Goal: Information Seeking & Learning: Learn about a topic

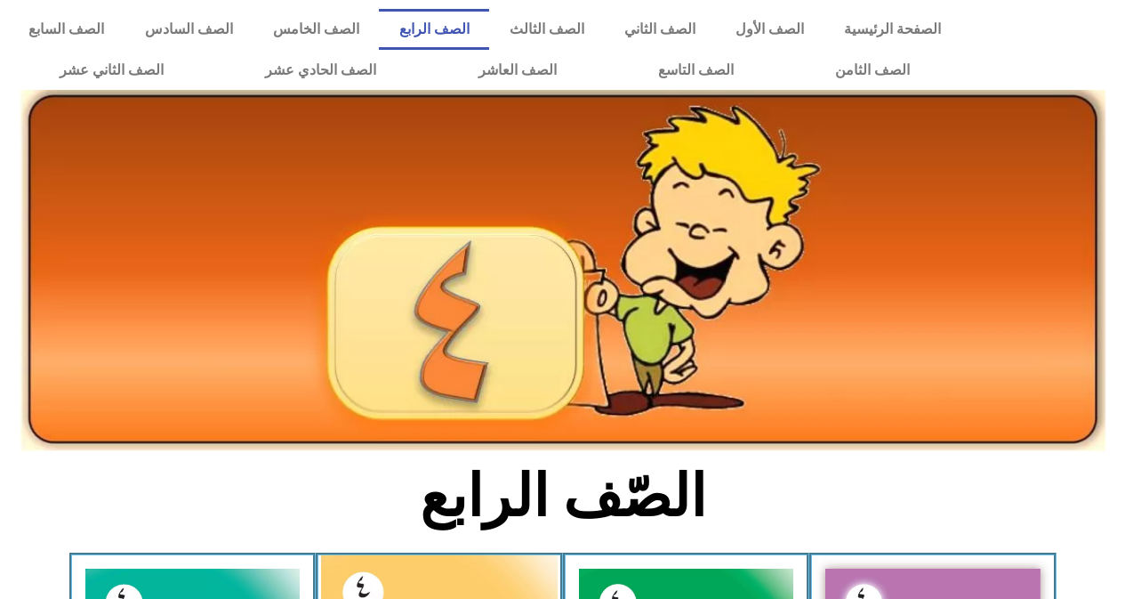
scroll to position [356, 0]
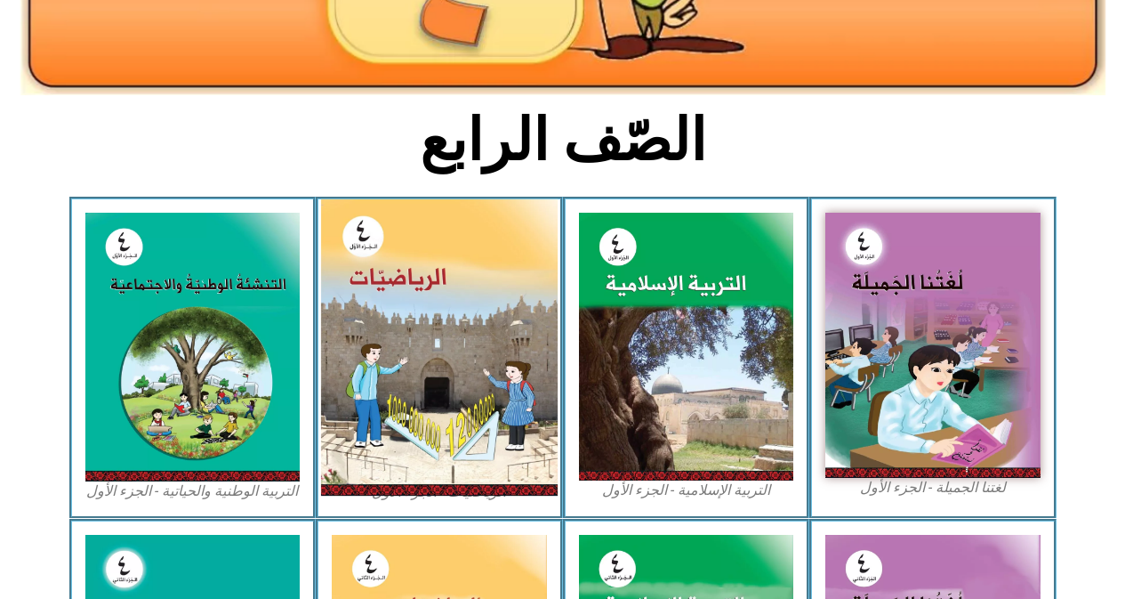
click at [451, 308] on img at bounding box center [439, 347] width 237 height 296
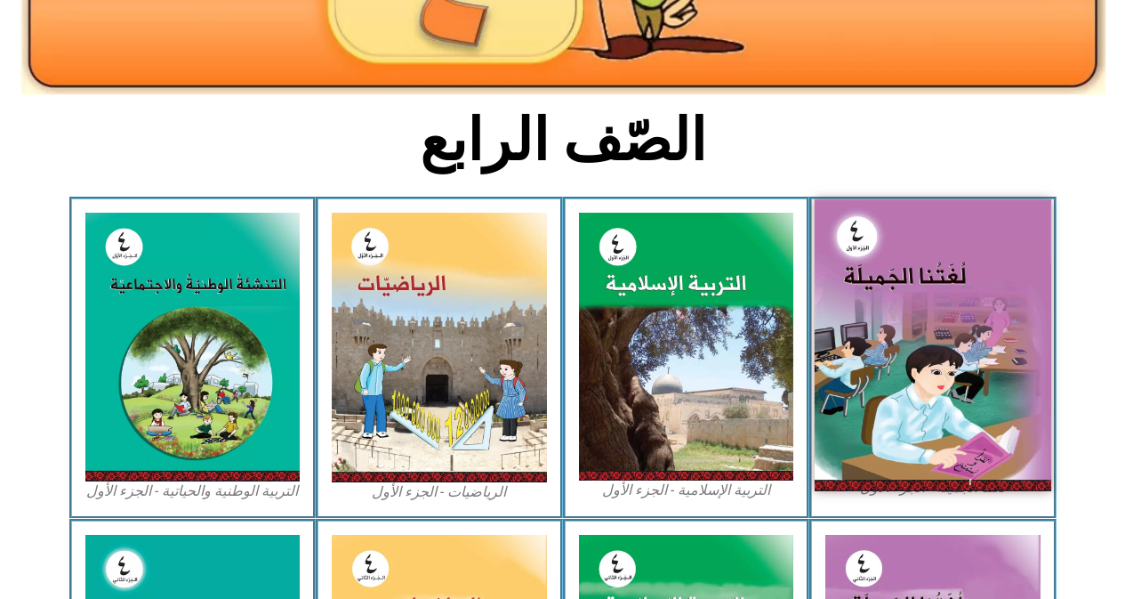
click at [906, 270] on img at bounding box center [933, 344] width 237 height 291
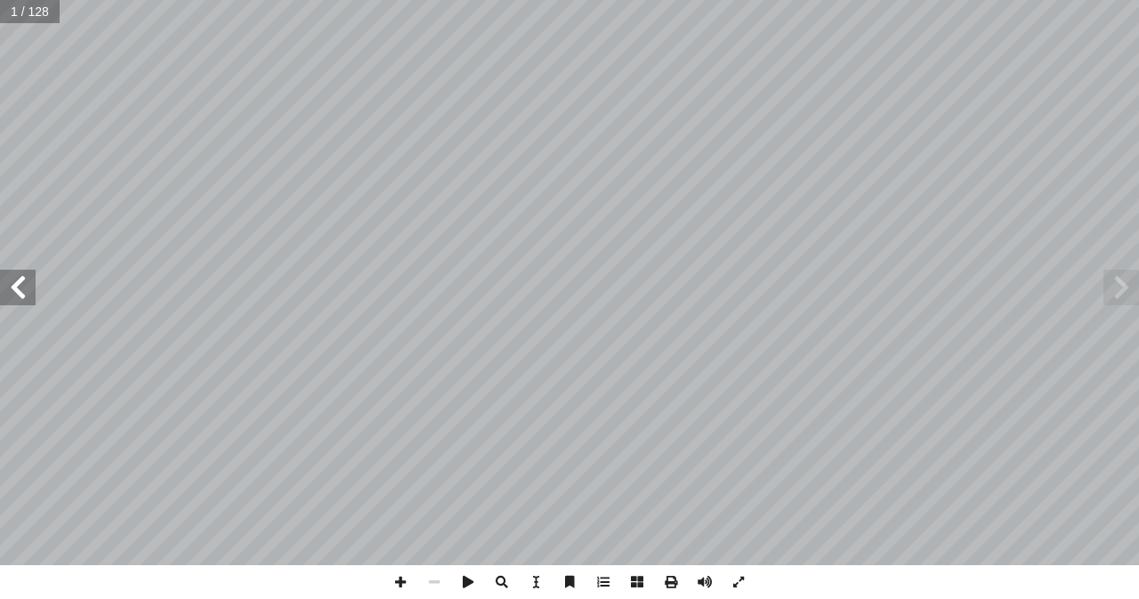
click at [11, 283] on span at bounding box center [18, 288] width 36 height 36
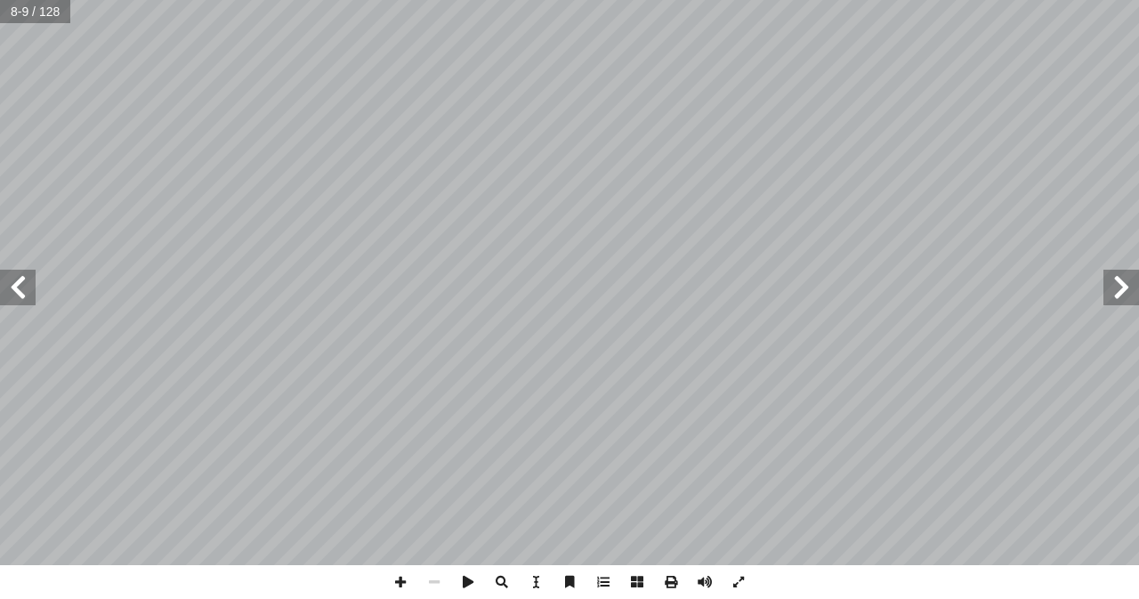
click at [11, 283] on span at bounding box center [18, 288] width 36 height 36
click at [398, 580] on span at bounding box center [400, 582] width 34 height 34
click at [398, 576] on span at bounding box center [400, 582] width 34 height 34
click at [4, 289] on span at bounding box center [18, 288] width 36 height 36
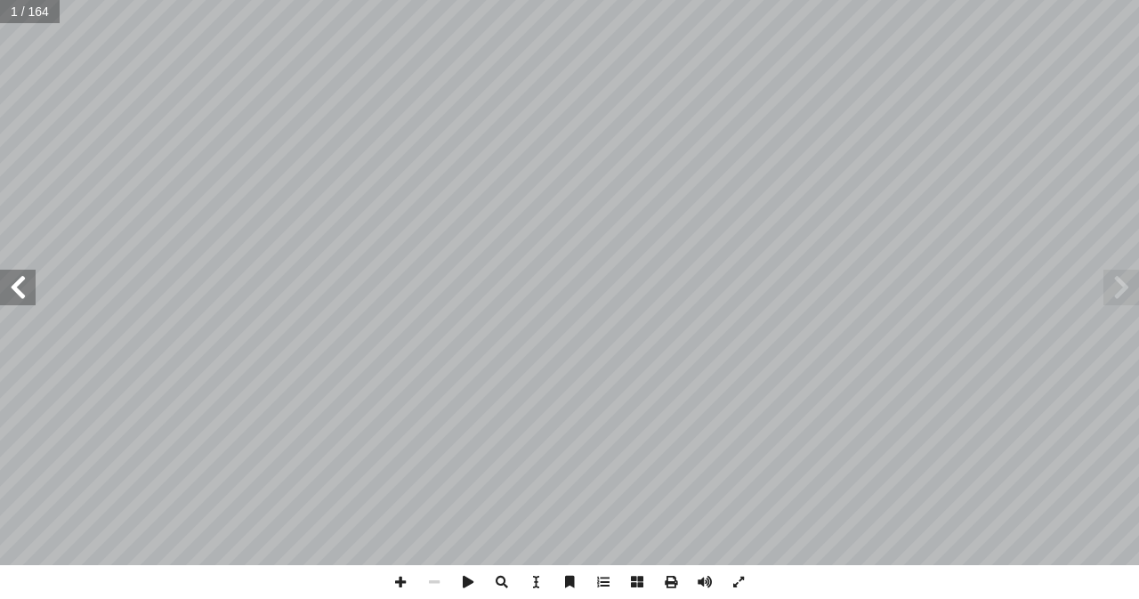
click at [4, 289] on span at bounding box center [18, 288] width 36 height 36
click at [6, 288] on span at bounding box center [18, 288] width 36 height 36
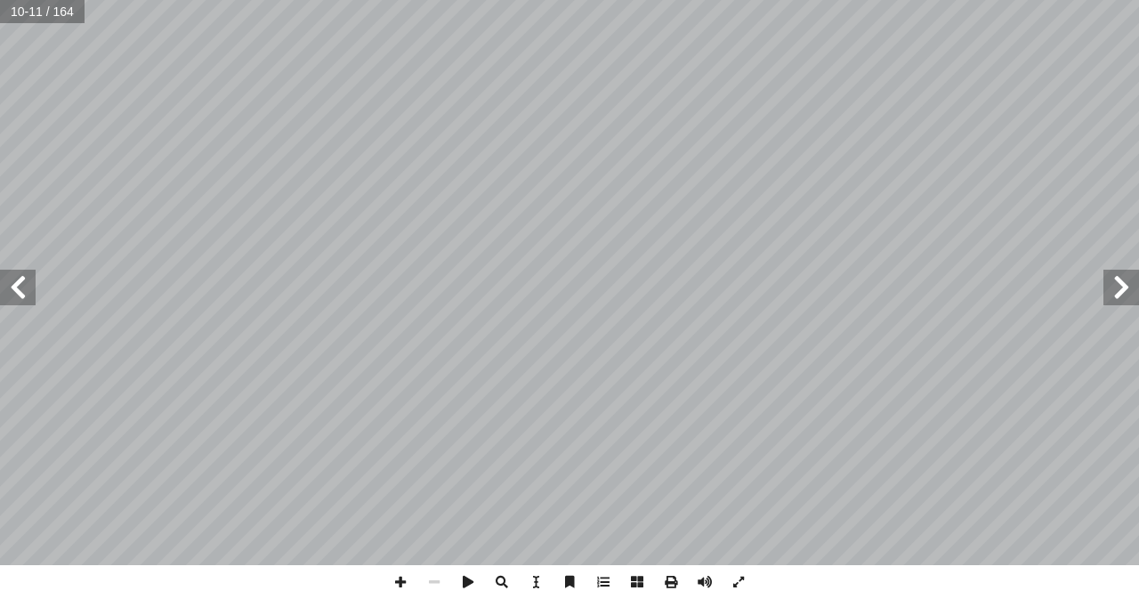
click at [0, 283] on span at bounding box center [18, 288] width 36 height 36
click at [20, 270] on span at bounding box center [18, 288] width 36 height 36
click at [12, 298] on span at bounding box center [18, 288] width 36 height 36
click at [32, 284] on span at bounding box center [18, 288] width 36 height 36
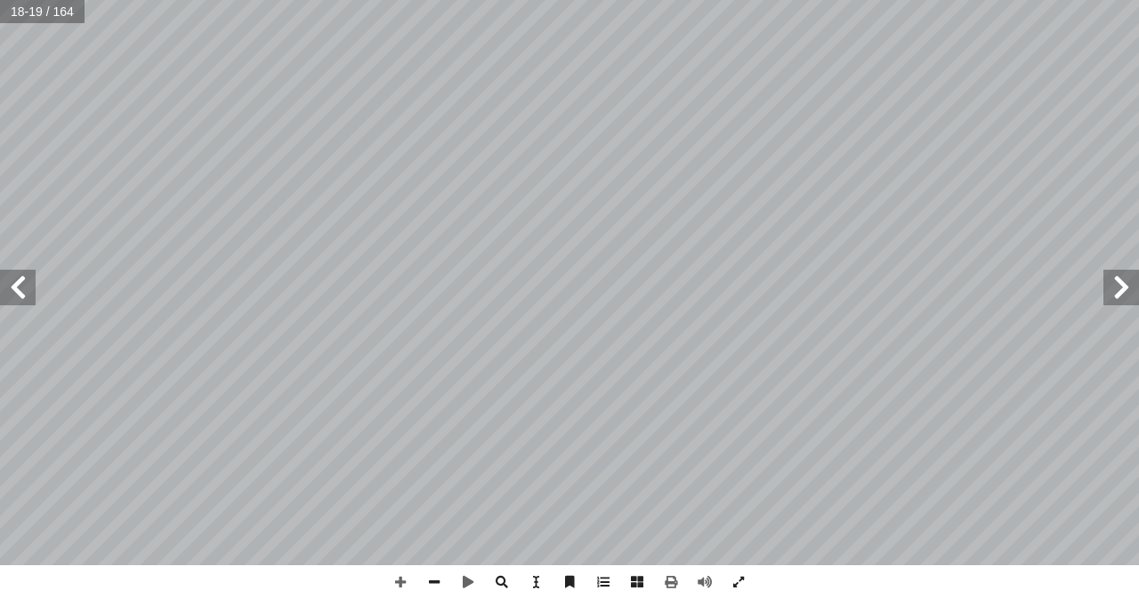
click at [10, 286] on span at bounding box center [18, 288] width 36 height 36
